Goal: Information Seeking & Learning: Understand process/instructions

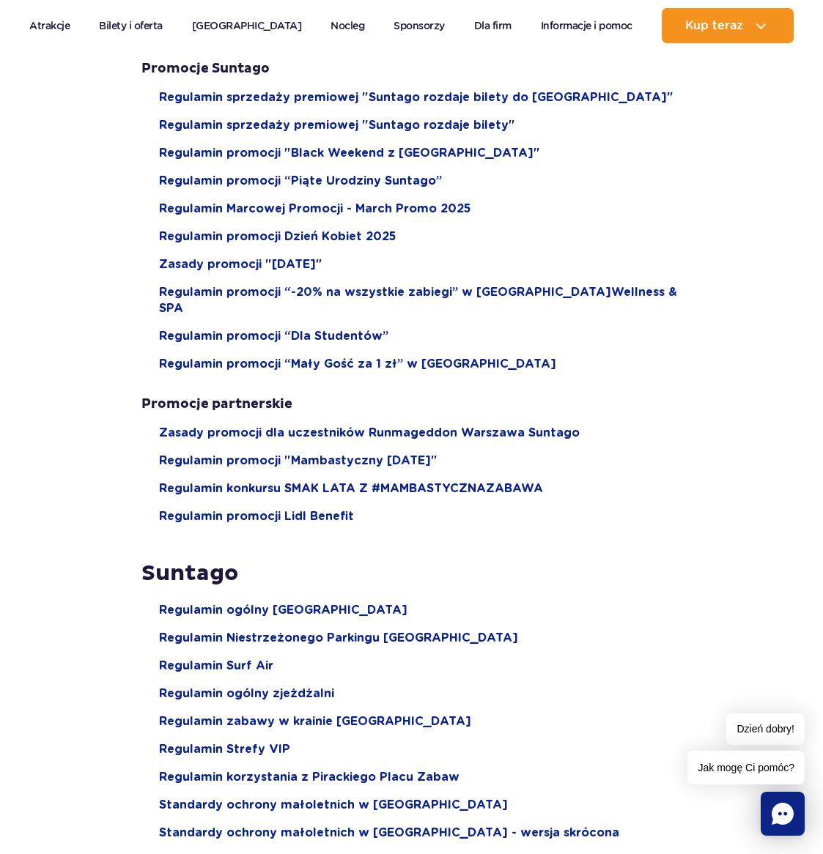
scroll to position [1385, 0]
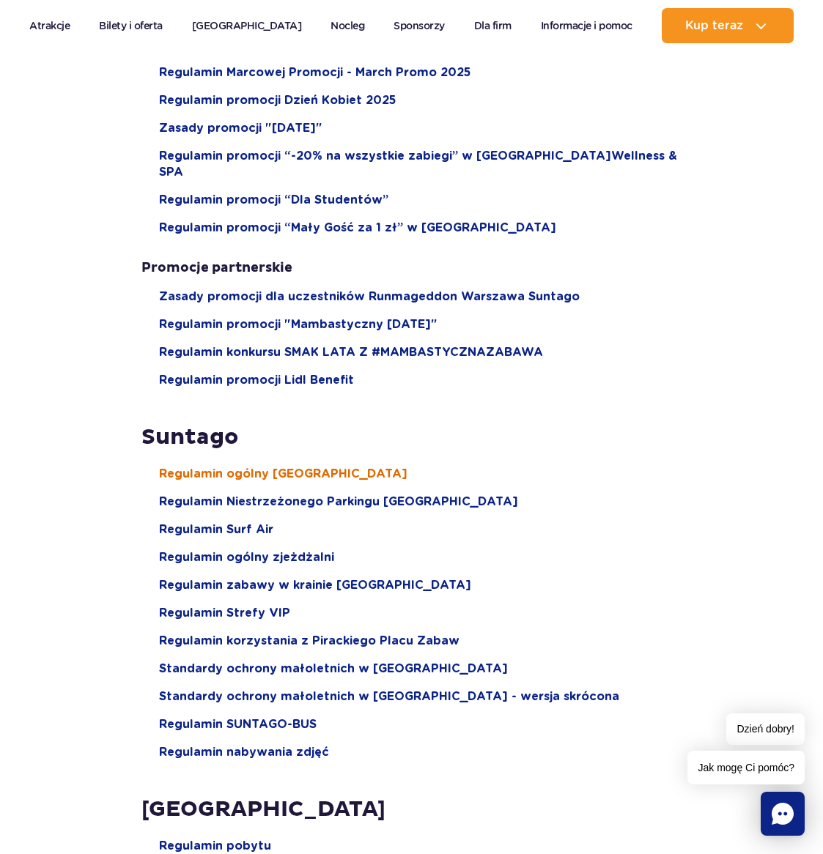
click at [311, 466] on span "Regulamin ogólny [GEOGRAPHIC_DATA]" at bounding box center [283, 474] width 248 height 16
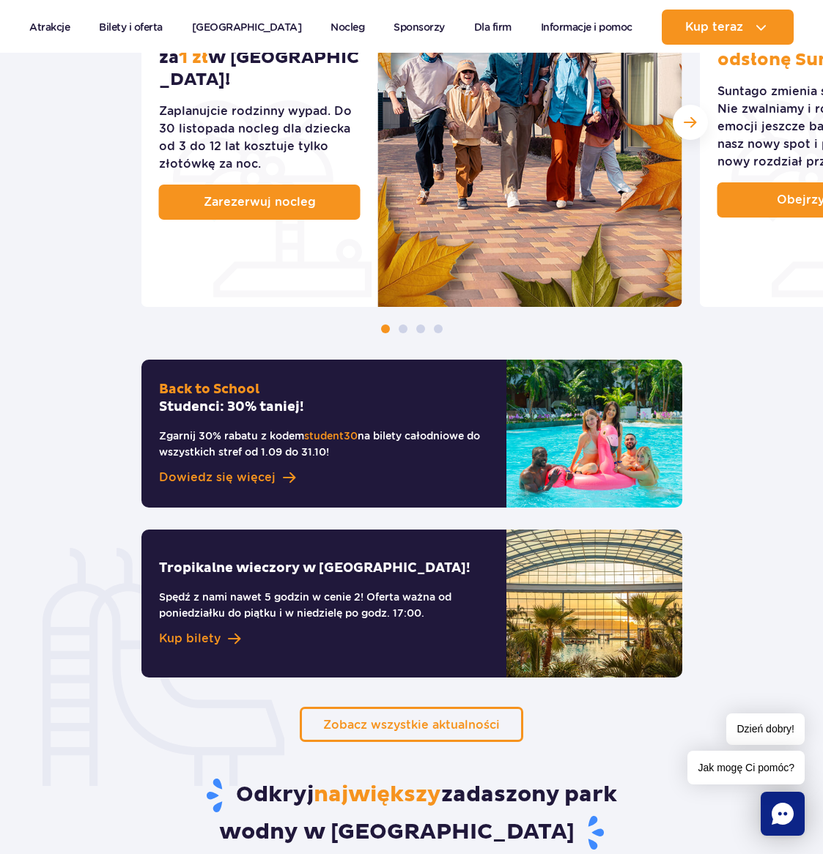
scroll to position [1055, 0]
